Goal: Check status

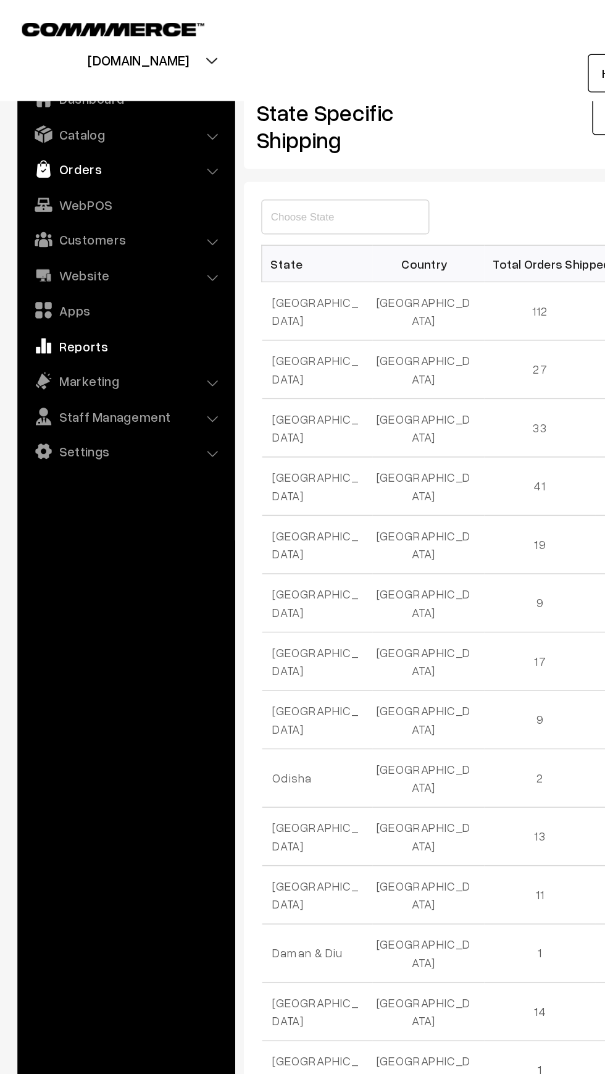
click at [35, 114] on img at bounding box center [31, 120] width 12 height 12
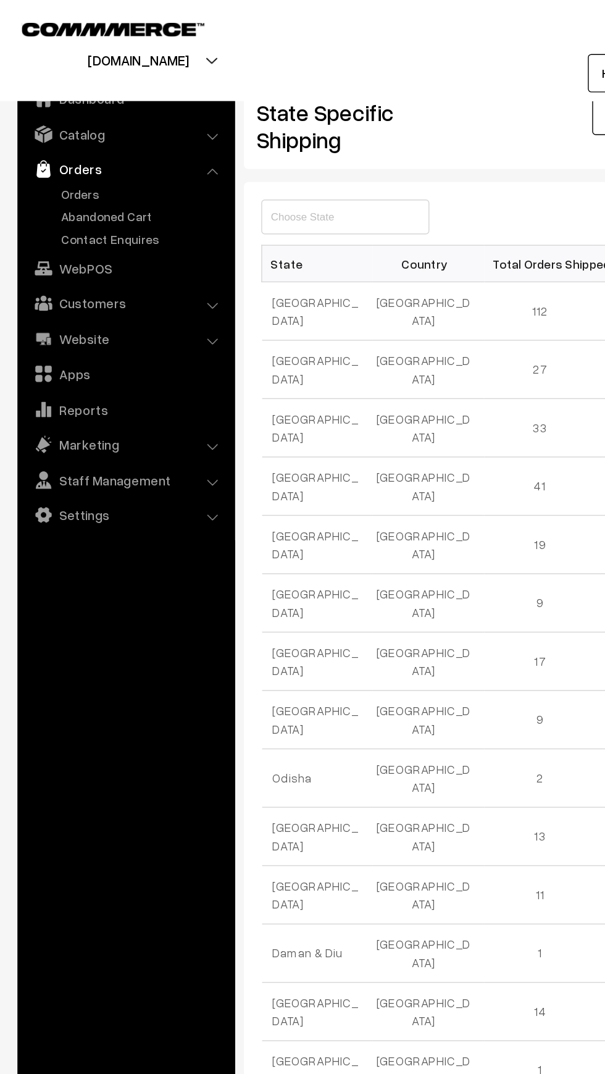
click at [35, 125] on img at bounding box center [31, 120] width 12 height 12
click at [41, 128] on link "Orders" at bounding box center [88, 120] width 147 height 22
click at [53, 137] on link "Orders" at bounding box center [101, 137] width 122 height 13
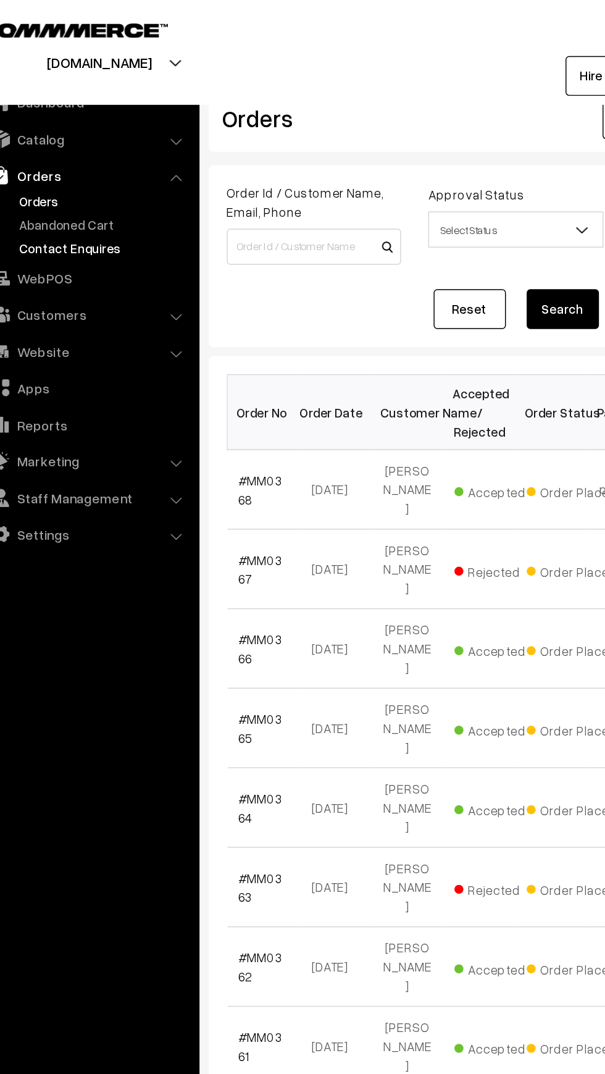
click at [51, 163] on link "Contact Enquires" at bounding box center [101, 169] width 122 height 13
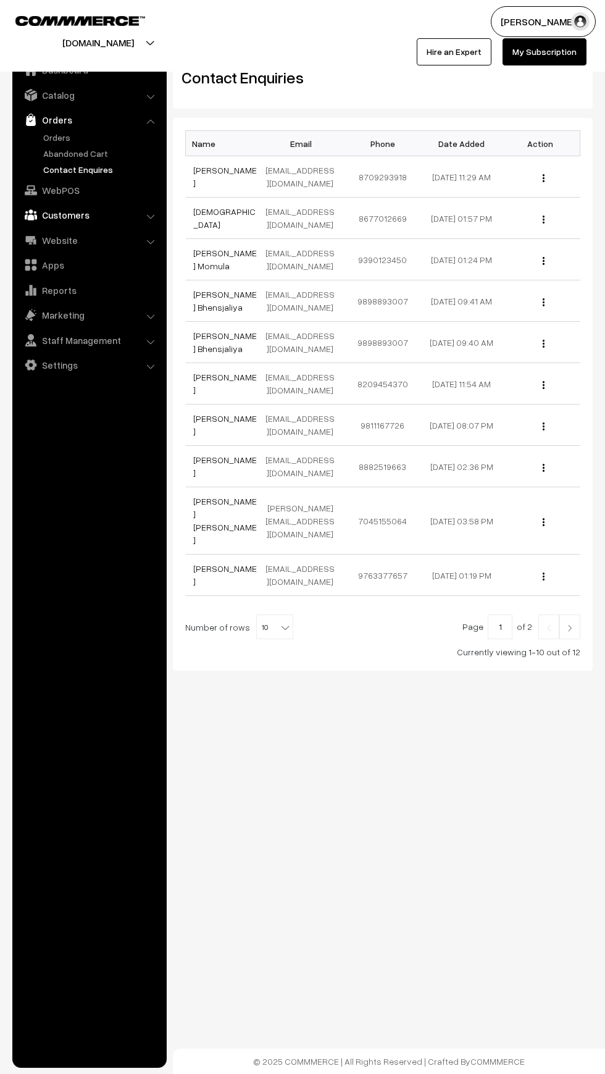
click at [31, 215] on img at bounding box center [31, 215] width 12 height 12
click at [28, 120] on img at bounding box center [31, 120] width 12 height 12
click at [44, 153] on link "Abandoned Cart" at bounding box center [101, 153] width 122 height 13
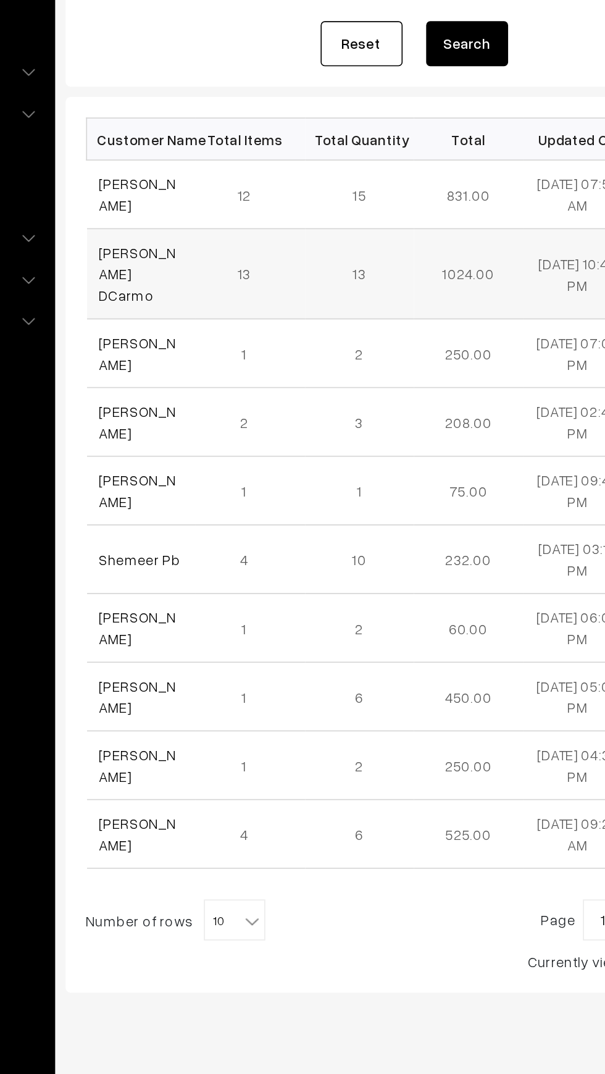
click at [191, 311] on td "Raymond DCarmo" at bounding box center [219, 338] width 66 height 54
click at [196, 288] on link "Priti Walukar" at bounding box center [216, 290] width 46 height 23
